Goal: Task Accomplishment & Management: Use online tool/utility

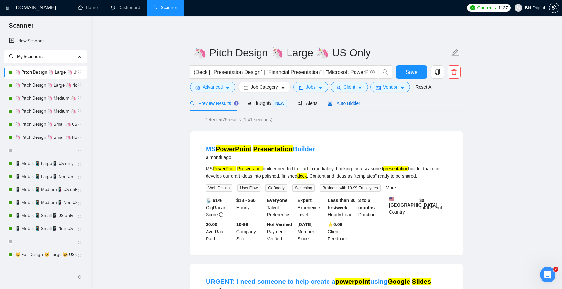
click at [338, 104] on span "Auto Bidder" at bounding box center [344, 103] width 32 height 5
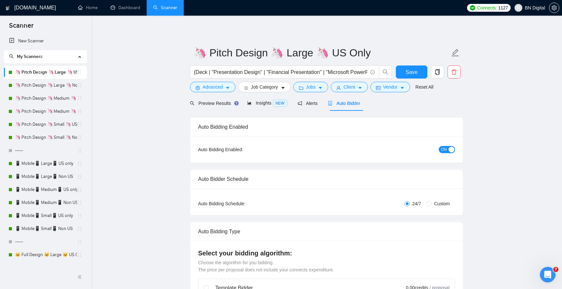
checkbox input "true"
click at [209, 103] on span "Preview Results" at bounding box center [213, 103] width 47 height 5
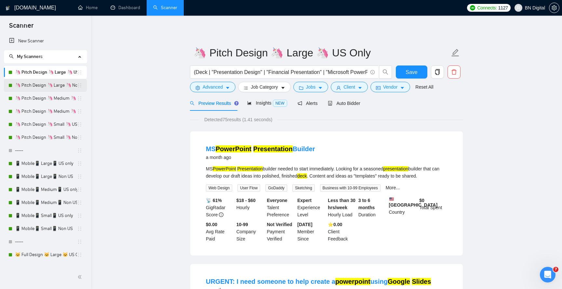
click at [54, 88] on link "🦄 Pitch Design 🦄 Large 🦄 Non US" at bounding box center [46, 85] width 62 height 13
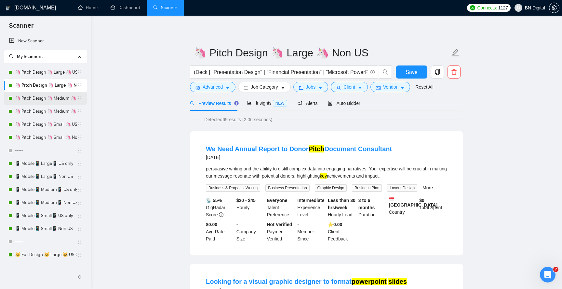
click at [40, 96] on link "🦄 Pitch Design 🦄 Medium 🦄 US Only" at bounding box center [46, 98] width 62 height 13
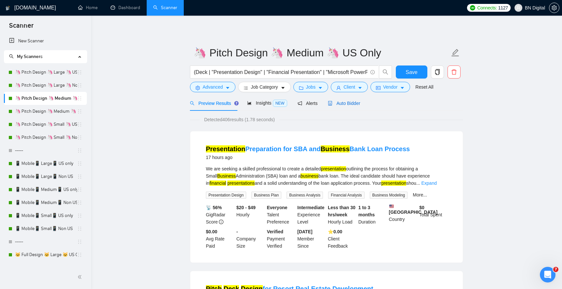
click at [343, 102] on span "Auto Bidder" at bounding box center [344, 103] width 32 height 5
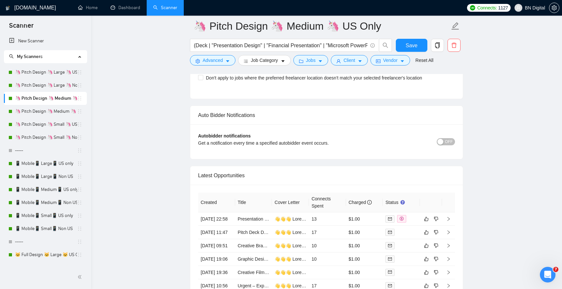
scroll to position [1558, 0]
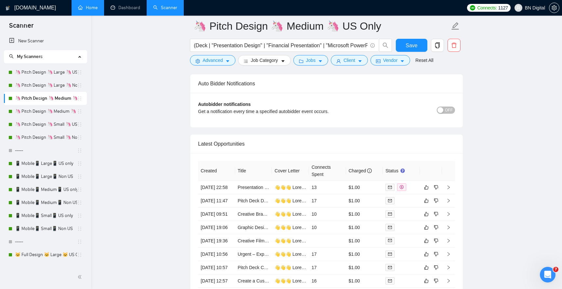
click at [97, 8] on link "Home" at bounding box center [88, 8] width 20 height 6
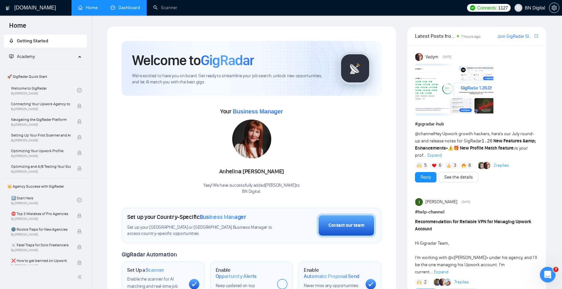
click at [119, 7] on link "Dashboard" at bounding box center [126, 8] width 30 height 6
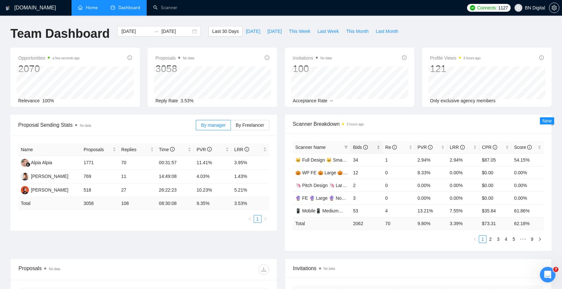
click at [359, 146] on span "Bids" at bounding box center [360, 146] width 15 height 5
click at [333, 185] on link "🔮 FE 🔮 Large 🔮 US Only" at bounding box center [323, 184] width 57 height 5
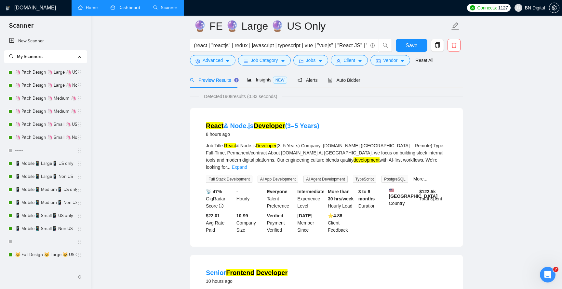
scroll to position [76, 0]
